Goal: Task Accomplishment & Management: Complete application form

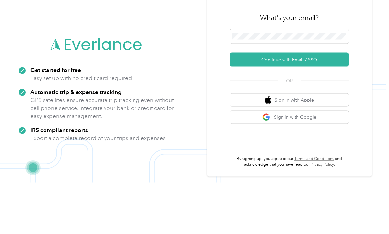
scroll to position [43, 0]
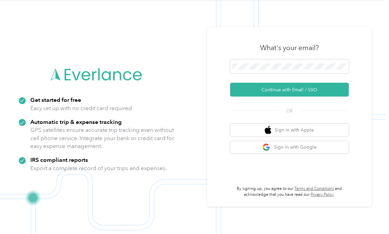
click at [279, 83] on button "Continue with Email / SSO" at bounding box center [289, 90] width 119 height 14
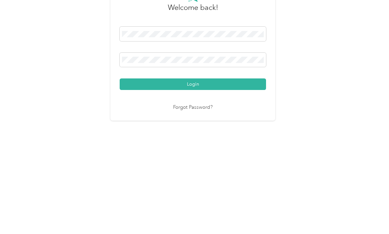
click at [195, 153] on button "Login" at bounding box center [193, 159] width 147 height 12
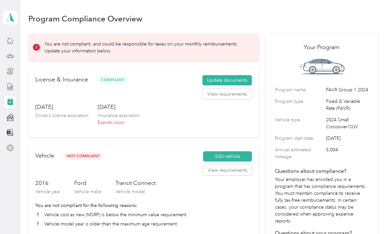
click at [235, 75] on button "Update documents" at bounding box center [228, 80] width 50 height 11
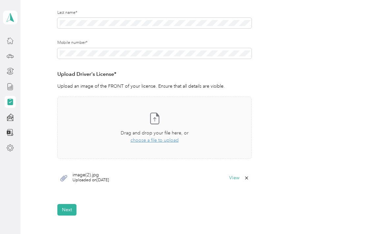
scroll to position [122, 0]
click at [173, 137] on span "choose a file to upload" at bounding box center [155, 140] width 48 height 6
click at [164, 137] on span "choose a file to upload" at bounding box center [155, 140] width 48 height 6
click at [69, 223] on button "Next" at bounding box center [66, 229] width 19 height 12
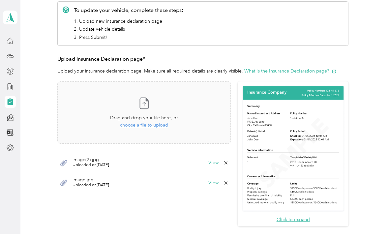
scroll to position [120, 0]
click at [167, 126] on span "choose a file to upload" at bounding box center [144, 125] width 48 height 6
click at [161, 124] on span "choose a file to upload" at bounding box center [144, 125] width 48 height 6
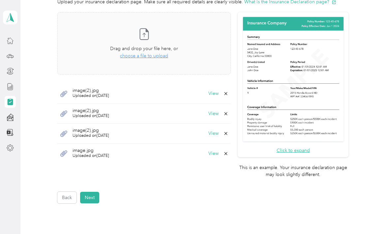
scroll to position [189, 0]
click at [219, 94] on button "View" at bounding box center [214, 93] width 10 height 5
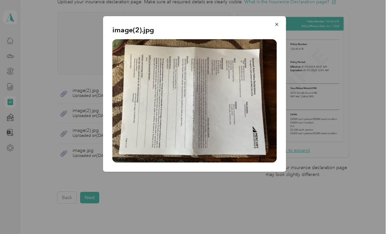
click at [274, 24] on button "button" at bounding box center [277, 24] width 14 height 12
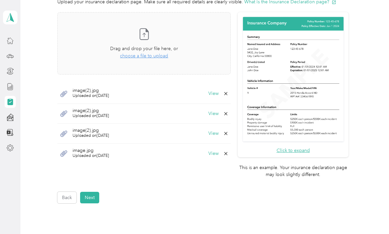
click at [219, 113] on button "View" at bounding box center [214, 114] width 10 height 5
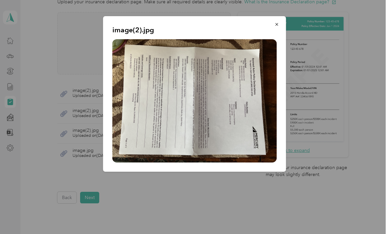
click at [221, 116] on img at bounding box center [195, 100] width 165 height 123
click at [277, 23] on icon "button" at bounding box center [277, 24] width 5 height 5
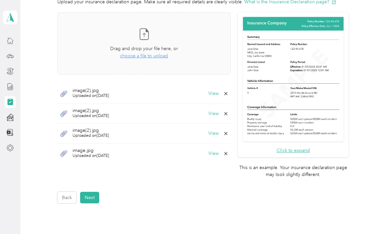
click at [219, 134] on button "View" at bounding box center [214, 133] width 10 height 5
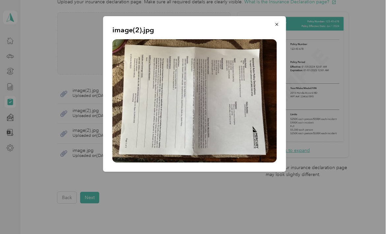
click at [278, 24] on icon "button" at bounding box center [277, 24] width 3 height 3
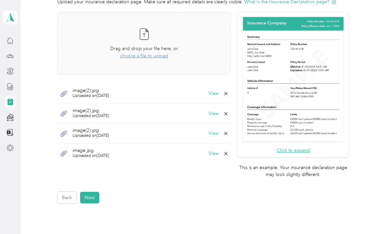
click at [219, 154] on button "View" at bounding box center [214, 154] width 10 height 5
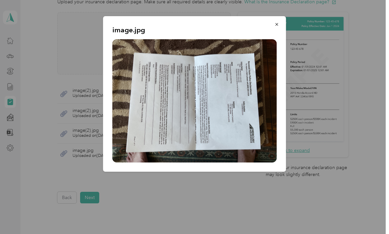
click at [278, 26] on icon "button" at bounding box center [277, 24] width 5 height 5
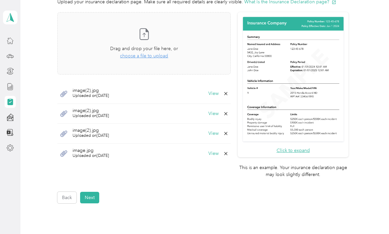
click at [229, 154] on icon at bounding box center [225, 153] width 5 height 5
click at [221, 158] on button "Yes" at bounding box center [219, 157] width 13 height 11
click at [229, 135] on icon at bounding box center [225, 133] width 5 height 5
click at [219, 137] on button "Yes" at bounding box center [219, 137] width 13 height 11
click at [229, 114] on icon at bounding box center [225, 113] width 5 height 5
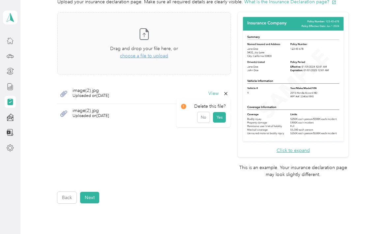
click at [219, 117] on button "Yes" at bounding box center [219, 117] width 13 height 11
click at [229, 92] on icon at bounding box center [225, 93] width 5 height 5
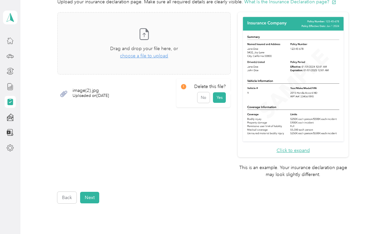
click at [221, 101] on button "Yes" at bounding box center [219, 97] width 13 height 11
click at [168, 55] on span "choose a file to upload" at bounding box center [144, 56] width 48 height 6
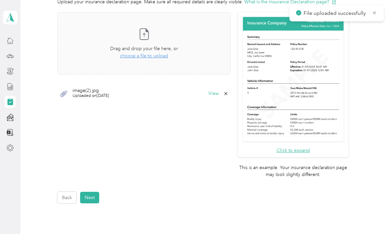
click at [159, 58] on span "choose a file to upload" at bounding box center [144, 56] width 48 height 6
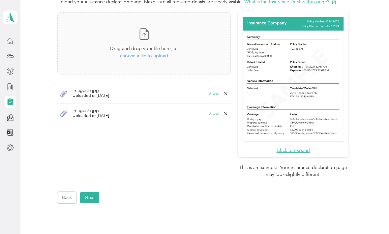
click at [219, 94] on button "View" at bounding box center [214, 93] width 10 height 5
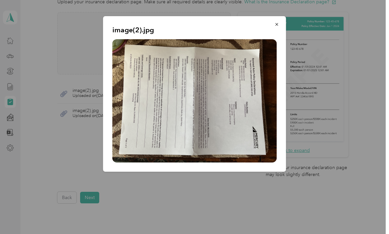
click at [386, 79] on div at bounding box center [194, 117] width 389 height 234
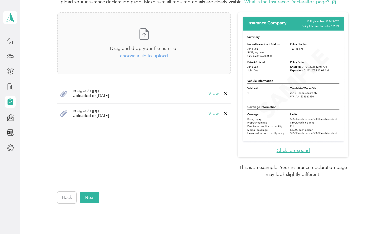
click at [219, 112] on button "View" at bounding box center [214, 114] width 10 height 5
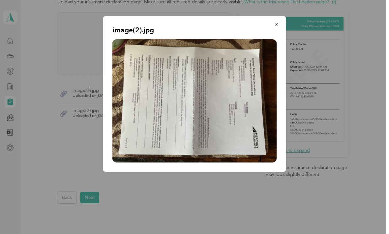
click at [279, 26] on icon "button" at bounding box center [277, 24] width 5 height 5
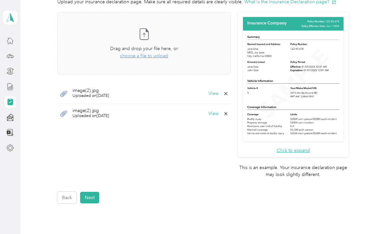
click at [219, 92] on button "View" at bounding box center [214, 93] width 10 height 5
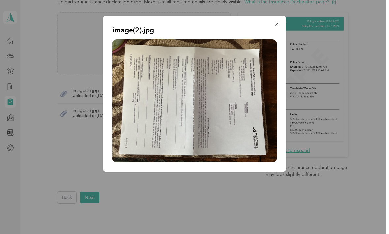
click at [277, 23] on icon "button" at bounding box center [277, 24] width 5 height 5
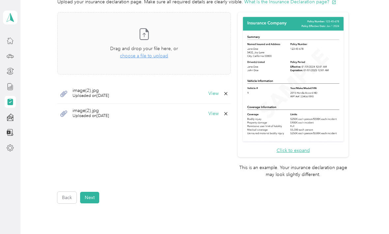
click at [229, 113] on icon at bounding box center [225, 113] width 5 height 5
click at [223, 115] on button "Yes" at bounding box center [219, 117] width 13 height 11
click at [160, 54] on span "choose a file to upload" at bounding box center [144, 56] width 48 height 6
click at [219, 93] on button "View" at bounding box center [214, 93] width 10 height 5
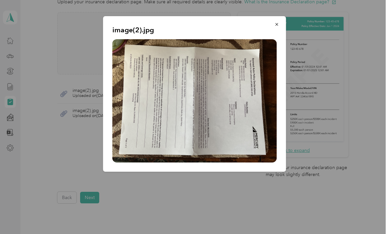
click at [276, 27] on button "button" at bounding box center [277, 24] width 14 height 12
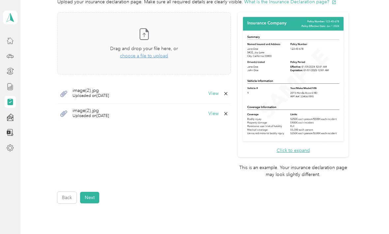
click at [219, 115] on button "View" at bounding box center [214, 114] width 10 height 5
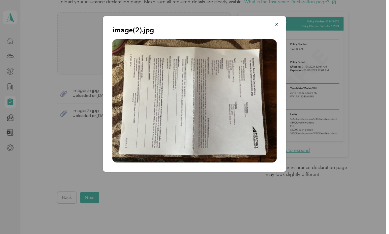
click at [276, 24] on icon "button" at bounding box center [277, 24] width 5 height 5
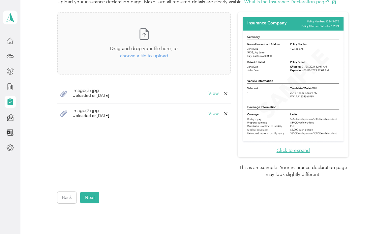
click at [219, 113] on button "View" at bounding box center [214, 114] width 10 height 5
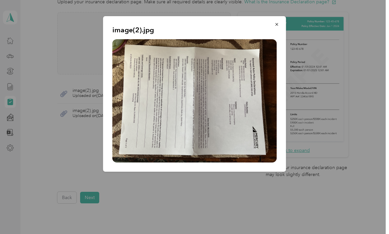
click at [279, 24] on icon "button" at bounding box center [277, 24] width 5 height 5
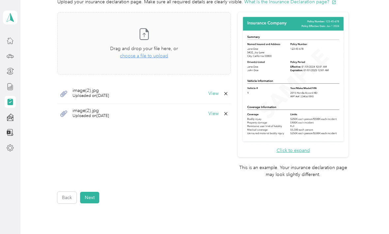
click at [163, 57] on span "choose a file to upload" at bounding box center [144, 56] width 48 height 6
click at [219, 133] on button "View" at bounding box center [214, 133] width 10 height 5
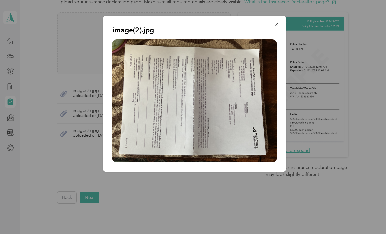
click at [276, 26] on icon "button" at bounding box center [277, 24] width 5 height 5
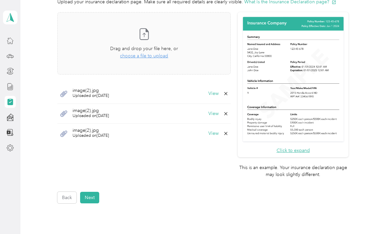
click at [219, 113] on button "View" at bounding box center [214, 114] width 10 height 5
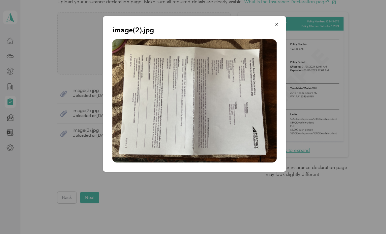
click at [273, 25] on button "button" at bounding box center [277, 24] width 14 height 12
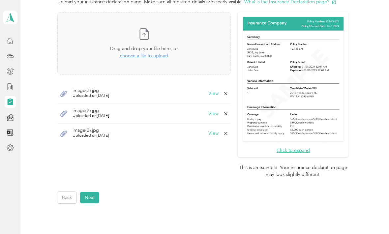
click at [219, 95] on button "View" at bounding box center [214, 93] width 10 height 5
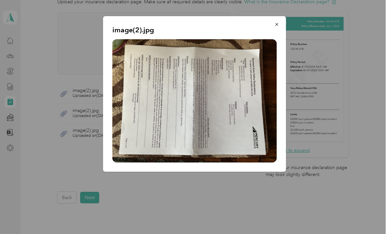
click at [280, 24] on button "button" at bounding box center [277, 24] width 14 height 12
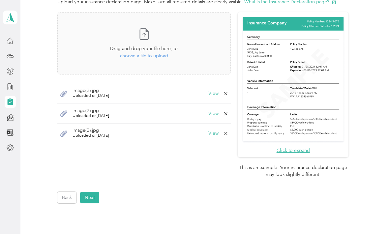
click at [229, 134] on icon at bounding box center [225, 133] width 5 height 5
click at [223, 136] on button "Yes" at bounding box center [219, 137] width 13 height 11
click at [229, 113] on icon at bounding box center [225, 113] width 5 height 5
click at [222, 117] on button "Yes" at bounding box center [219, 117] width 13 height 11
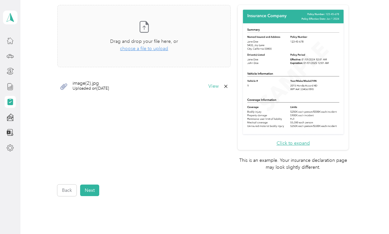
scroll to position [197, 0]
click at [310, 140] on button "Click to expand" at bounding box center [293, 143] width 33 height 7
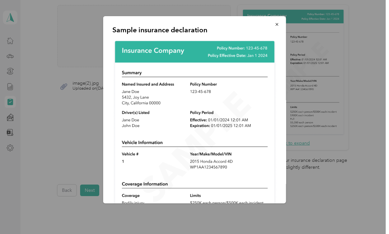
scroll to position [0, 0]
click at [275, 30] on button "button" at bounding box center [277, 24] width 14 height 12
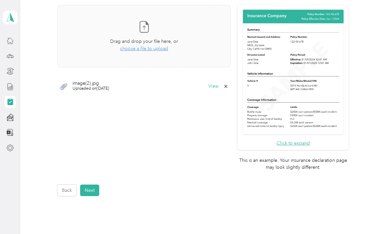
click at [219, 84] on button "View" at bounding box center [214, 86] width 10 height 5
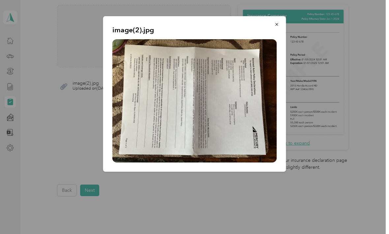
click at [278, 28] on button "button" at bounding box center [277, 24] width 14 height 12
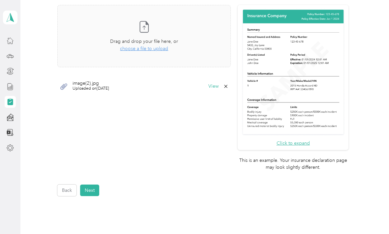
click at [229, 84] on icon at bounding box center [225, 86] width 5 height 5
click at [219, 90] on button "Yes" at bounding box center [219, 90] width 13 height 11
click at [161, 50] on span "choose a file to upload" at bounding box center [144, 49] width 48 height 6
click at [90, 185] on button "Next" at bounding box center [89, 191] width 19 height 12
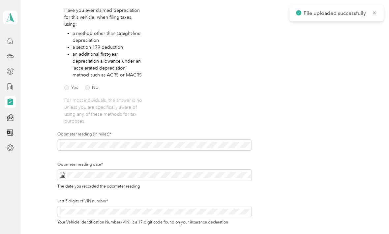
scroll to position [8, 0]
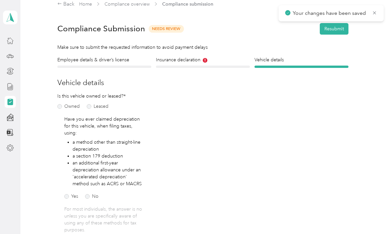
click at [216, 63] on h4 "Insurance declaration" at bounding box center [203, 59] width 94 height 7
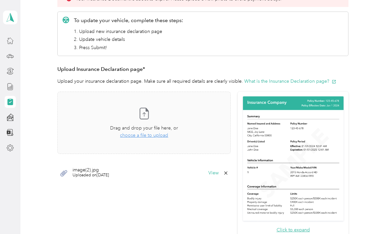
scroll to position [125, 0]
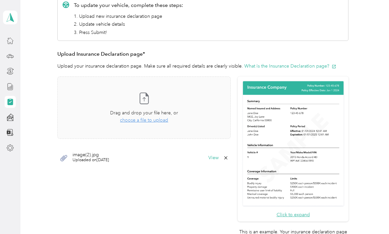
click at [168, 120] on span "choose a file to upload" at bounding box center [144, 121] width 48 height 6
click at [219, 158] on button "View" at bounding box center [214, 158] width 10 height 5
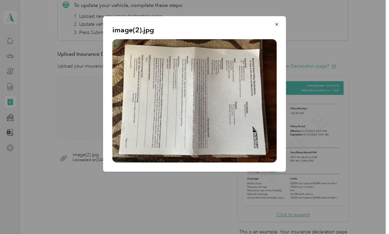
click at [277, 26] on icon "button" at bounding box center [277, 24] width 5 height 5
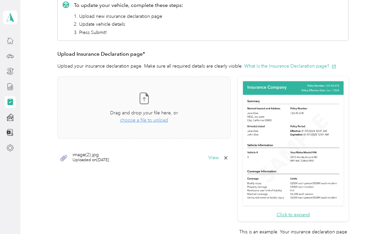
click at [168, 122] on span "choose a file to upload" at bounding box center [144, 121] width 48 height 6
click at [219, 156] on button "View" at bounding box center [214, 158] width 10 height 5
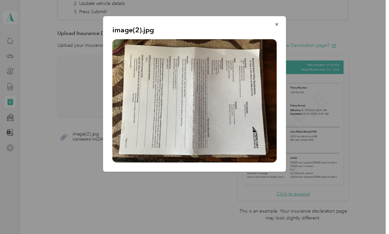
click at [276, 27] on button "button" at bounding box center [277, 24] width 14 height 12
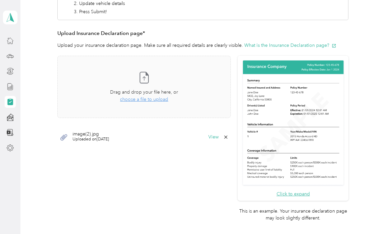
click at [174, 102] on div "Take a photo or choose a photo from your library Drag and drop your file here, …" at bounding box center [144, 86] width 162 height 51
click at [219, 135] on button "View" at bounding box center [214, 137] width 10 height 5
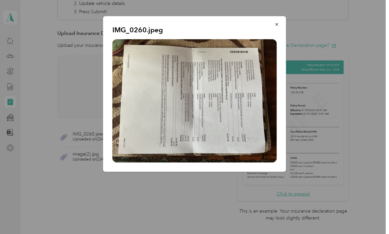
click at [281, 24] on button "button" at bounding box center [277, 24] width 14 height 12
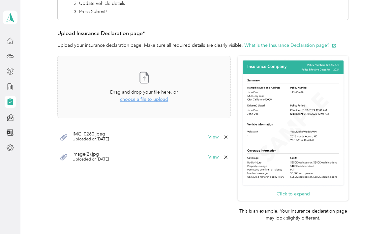
click at [219, 157] on button "View" at bounding box center [214, 157] width 10 height 5
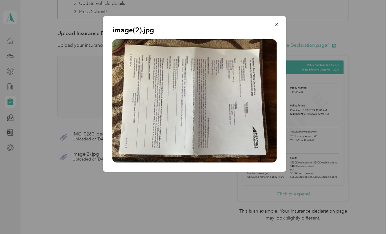
click at [277, 25] on icon "button" at bounding box center [277, 24] width 3 height 3
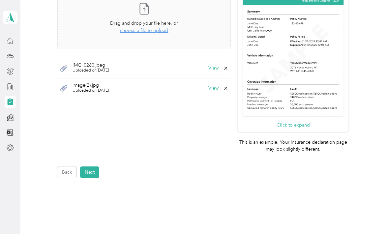
click at [95, 167] on button "Next" at bounding box center [89, 173] width 19 height 12
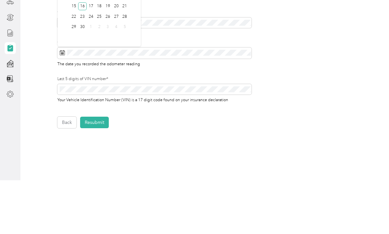
scroll to position [22, 0]
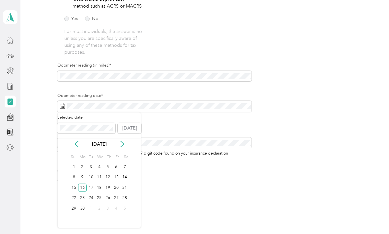
click at [119, 141] on icon at bounding box center [122, 144] width 7 height 7
click at [125, 141] on icon at bounding box center [122, 144] width 7 height 7
click at [91, 163] on div "2" at bounding box center [91, 167] width 9 height 8
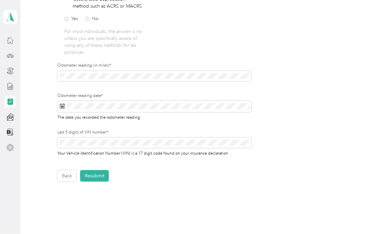
click at [100, 171] on button "Resubmit" at bounding box center [94, 177] width 29 height 12
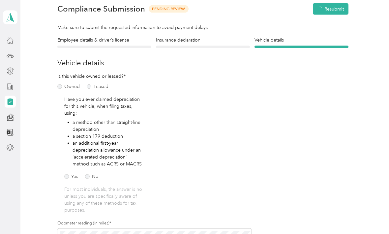
scroll to position [0, 0]
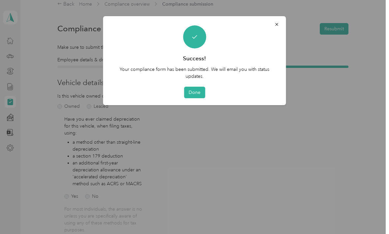
click at [191, 94] on button "Done" at bounding box center [194, 93] width 21 height 12
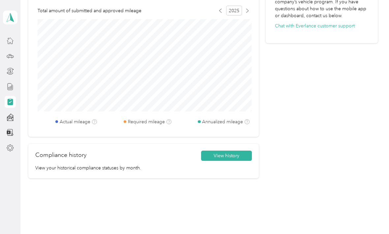
scroll to position [295, 0]
